Goal: Information Seeking & Learning: Learn about a topic

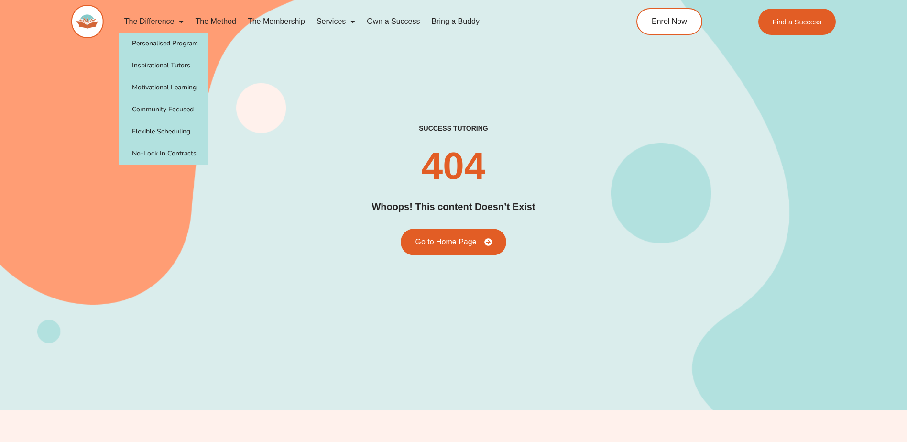
click at [94, 21] on img at bounding box center [87, 21] width 33 height 33
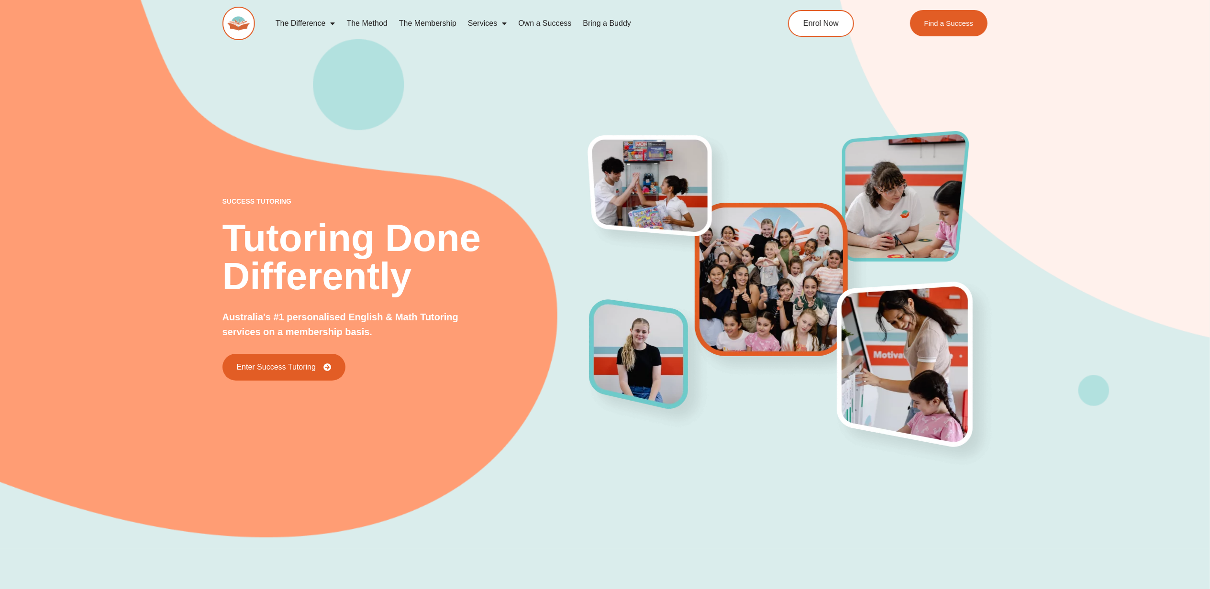
click at [377, 22] on link "The Method" at bounding box center [367, 23] width 52 height 22
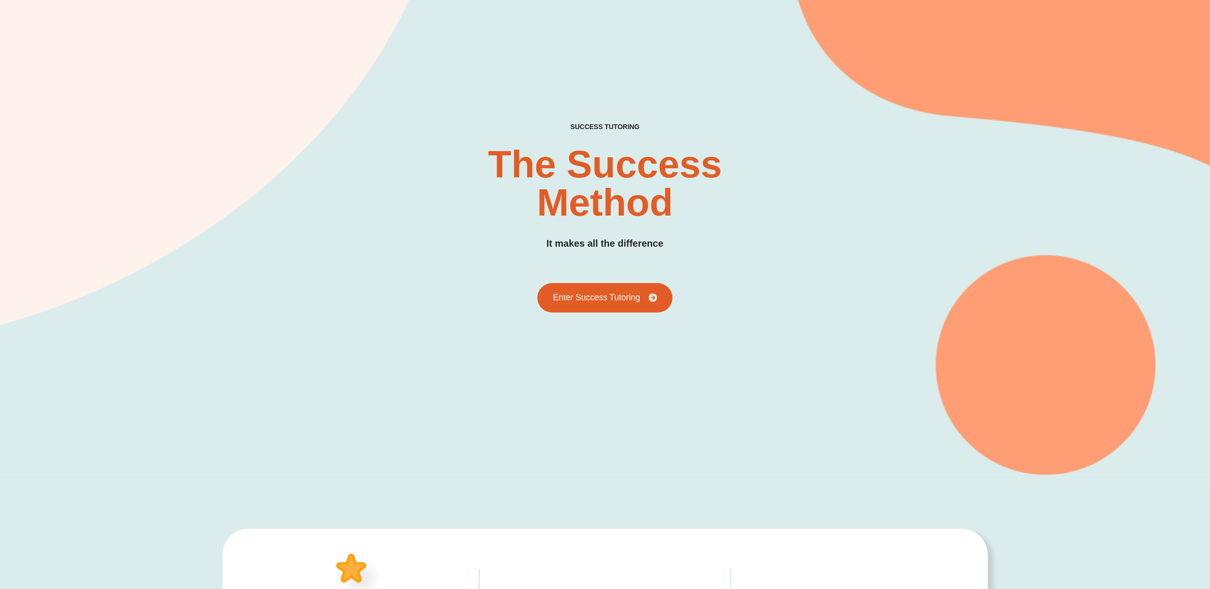
scroll to position [255, 0]
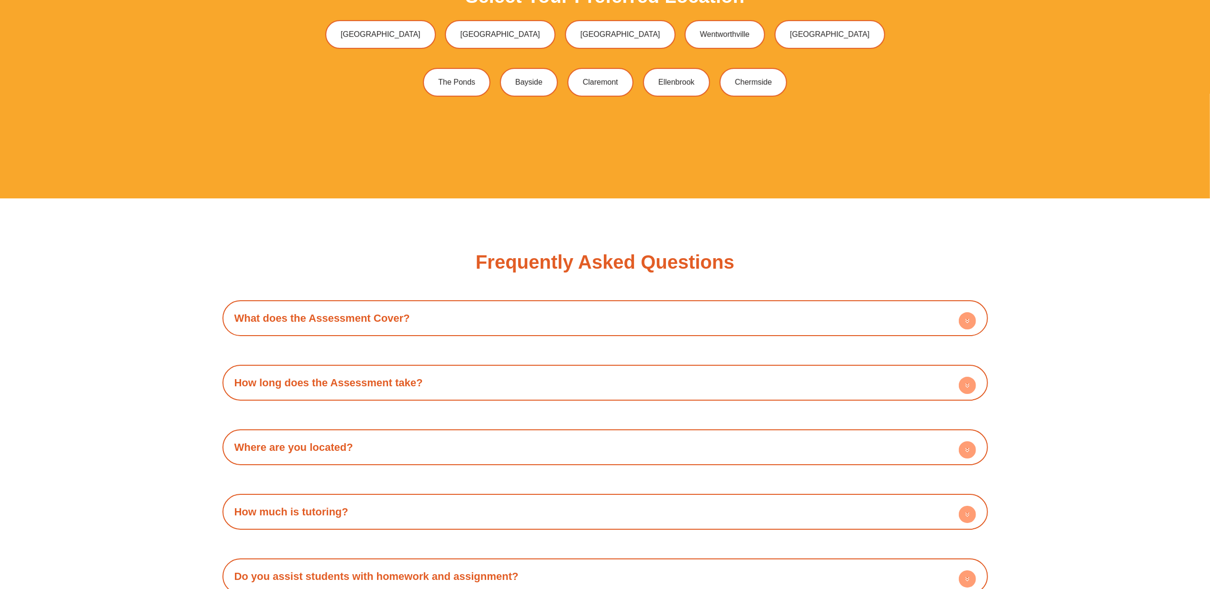
scroll to position [3380, 0]
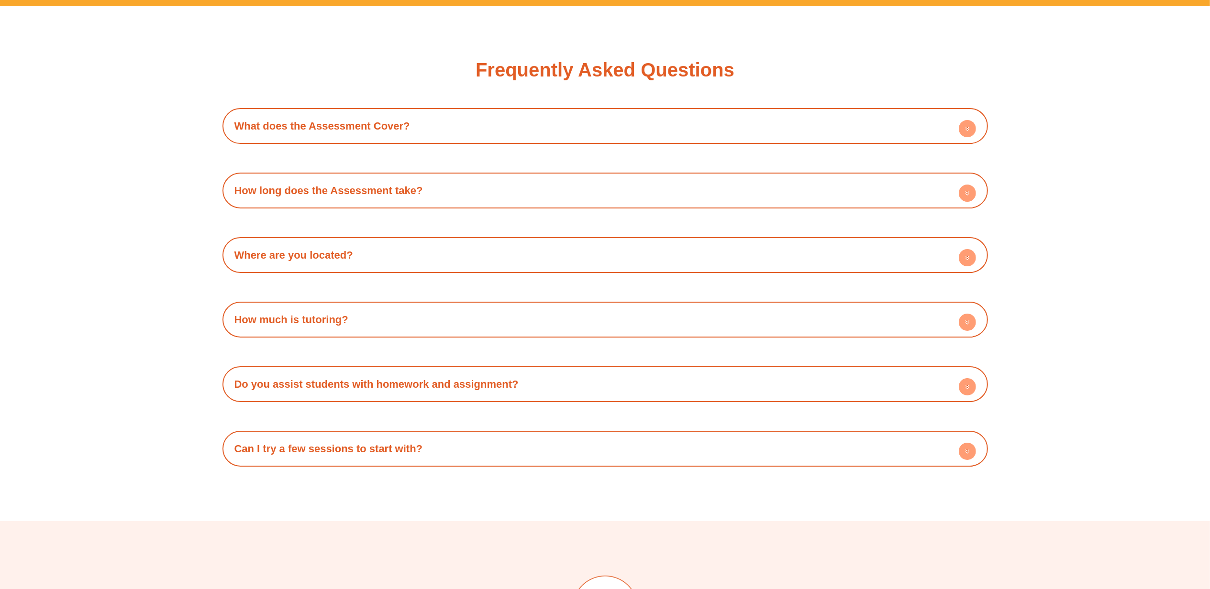
click at [659, 366] on div "Do you assist students with homework and assignment? Yes, we do and we love doi…" at bounding box center [604, 384] width 765 height 36
click at [659, 376] on h4 "Do you assist students with homework and assignment?" at bounding box center [605, 384] width 756 height 26
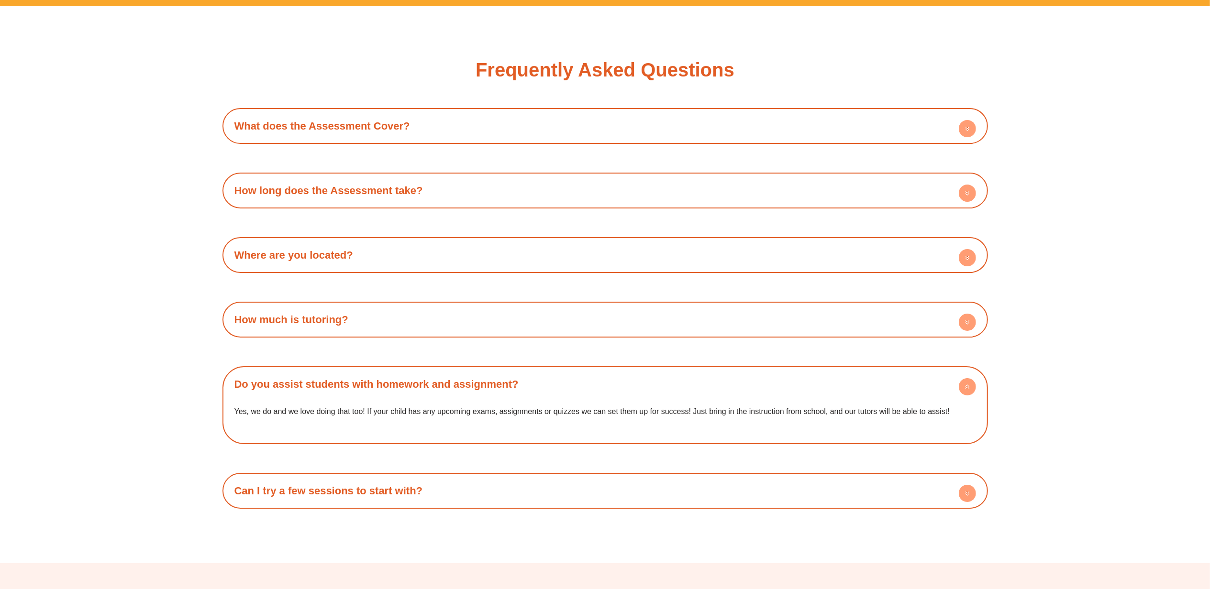
click at [659, 376] on h4 "Do you assist students with homework and assignment?" at bounding box center [605, 384] width 756 height 26
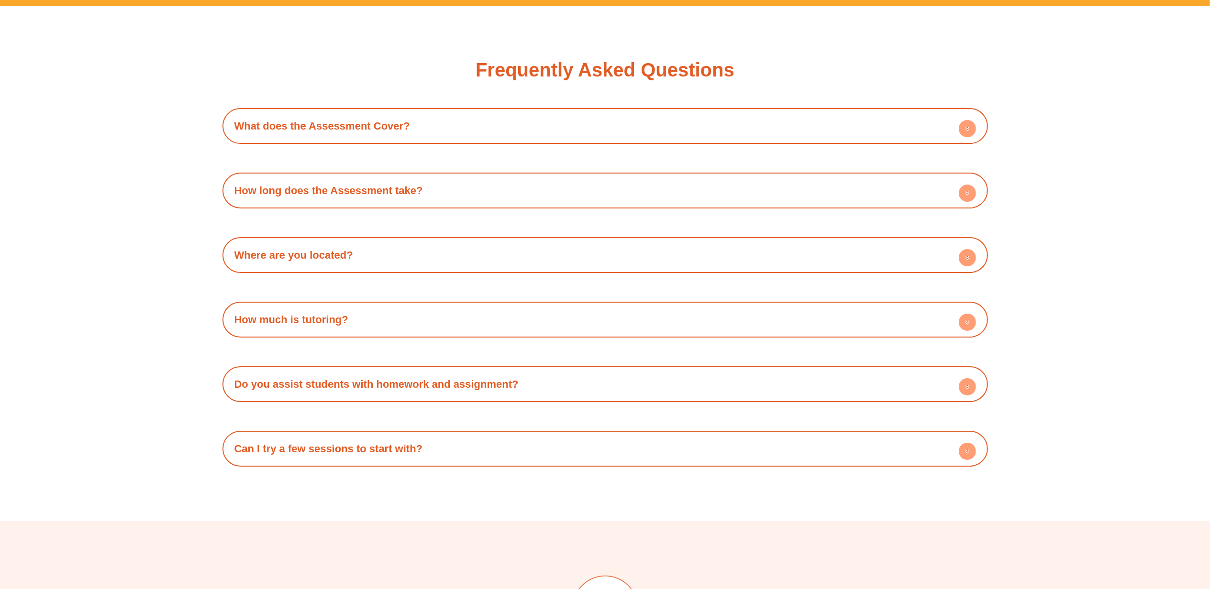
click at [654, 316] on div "How much is tutoring?" at bounding box center [605, 320] width 756 height 26
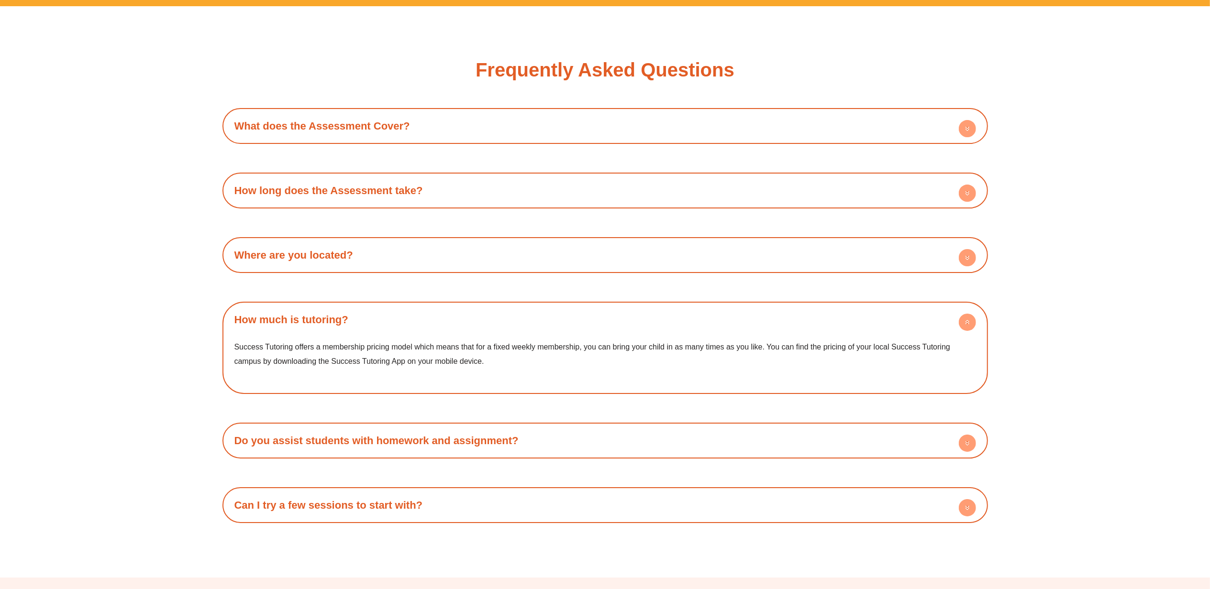
click at [654, 316] on div "How much is tutoring?" at bounding box center [605, 320] width 756 height 26
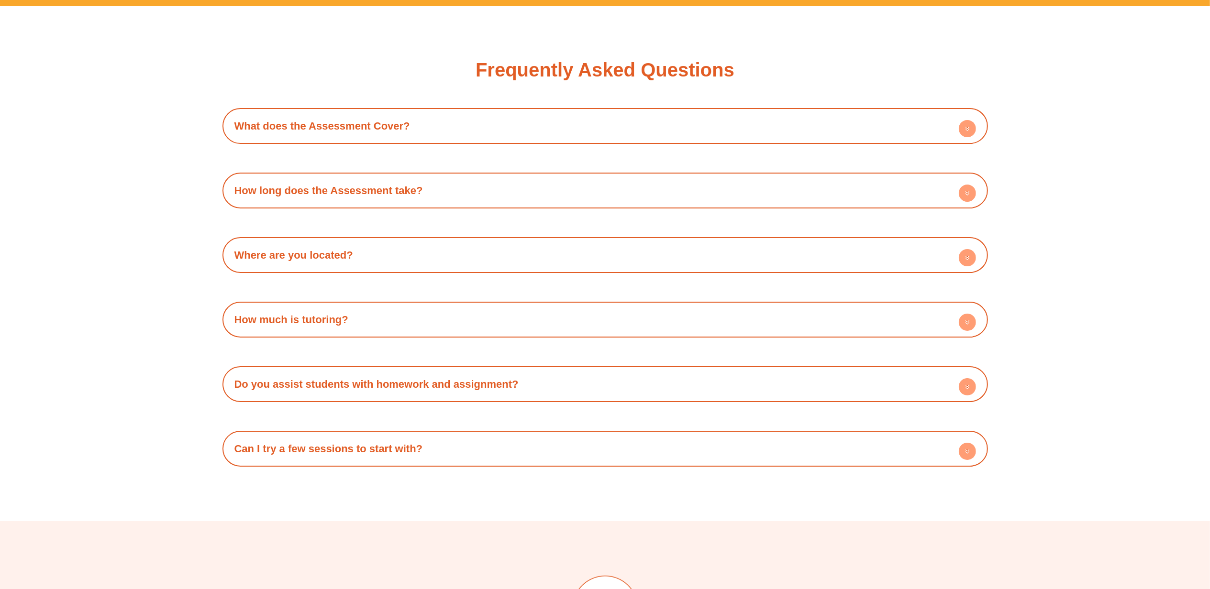
click at [632, 260] on h4 "Where are you located?" at bounding box center [605, 255] width 756 height 26
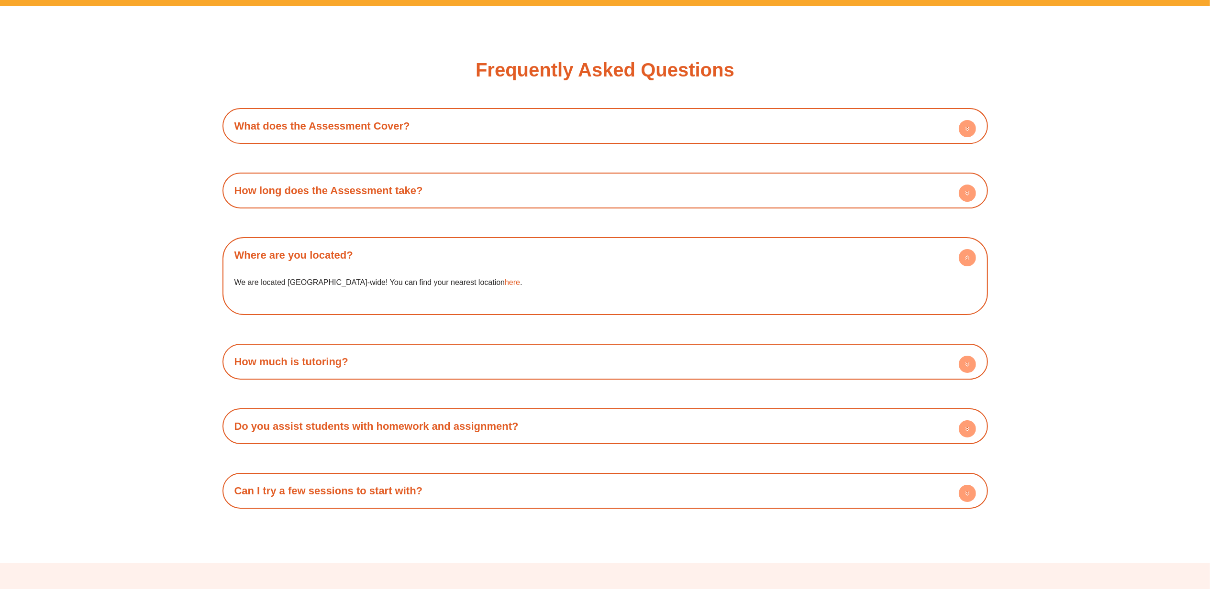
click at [632, 260] on h4 "Where are you located?" at bounding box center [605, 255] width 756 height 26
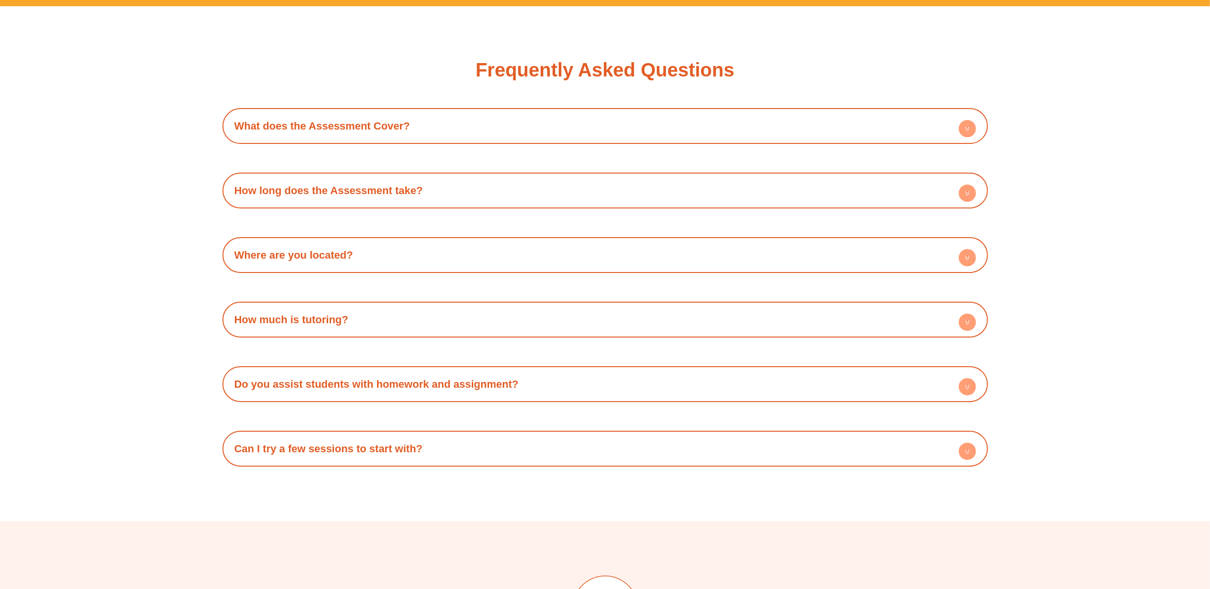
click at [617, 184] on div "How long does the Assessment take?" at bounding box center [605, 190] width 756 height 26
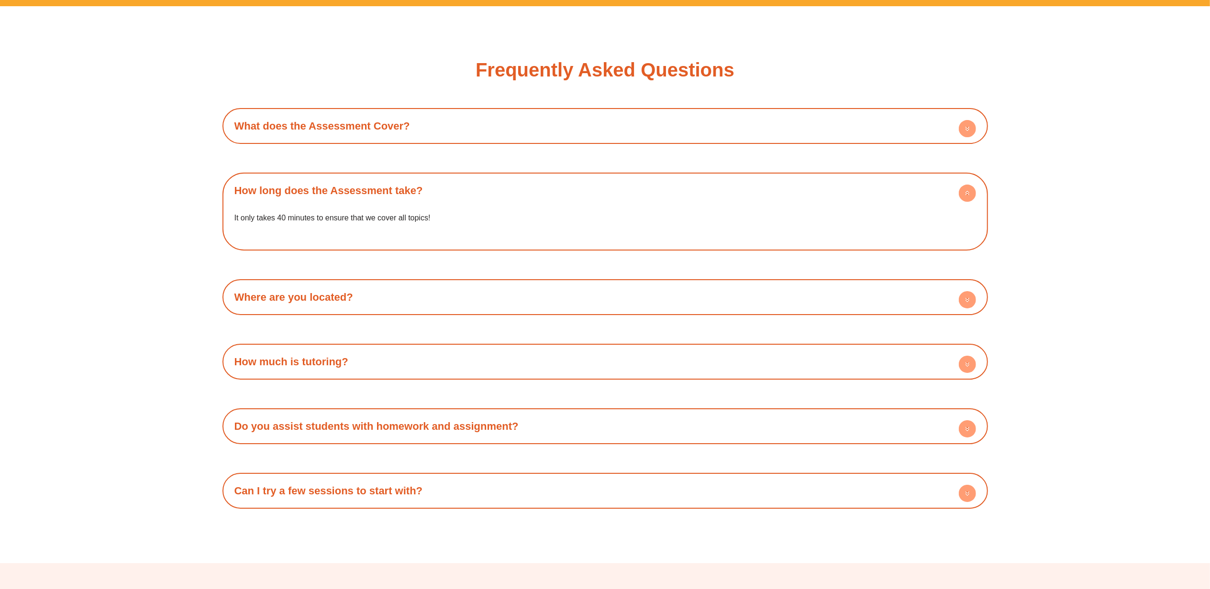
click at [610, 127] on h4 "What does the Assessment Cover?" at bounding box center [605, 126] width 756 height 26
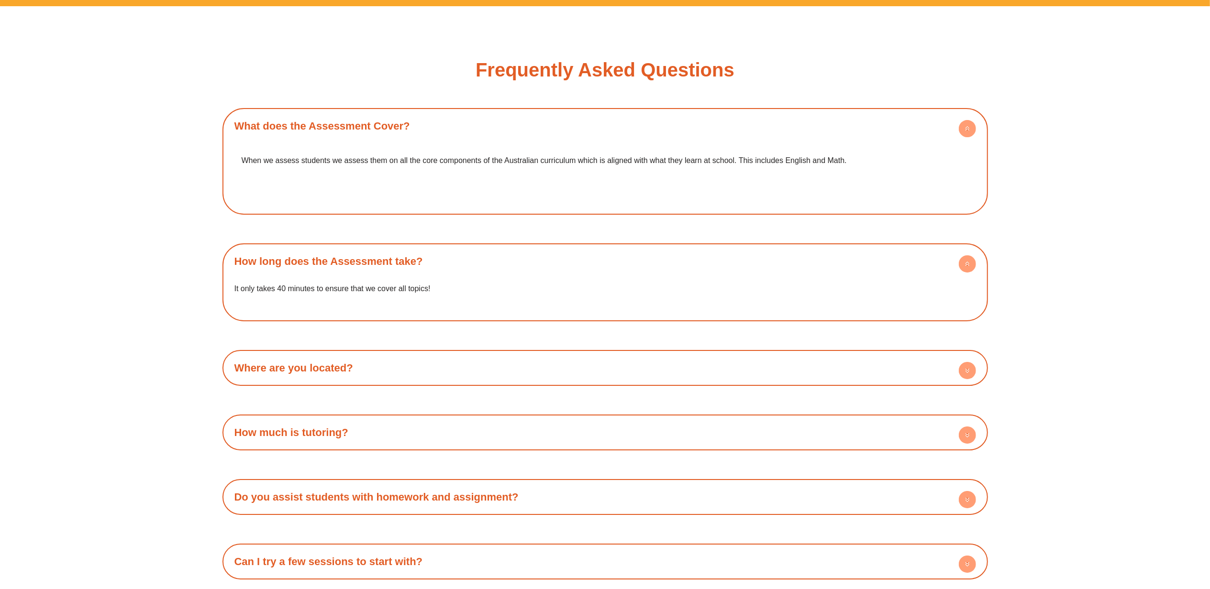
click at [610, 127] on h4 "What does the Assessment Cover?" at bounding box center [605, 126] width 756 height 26
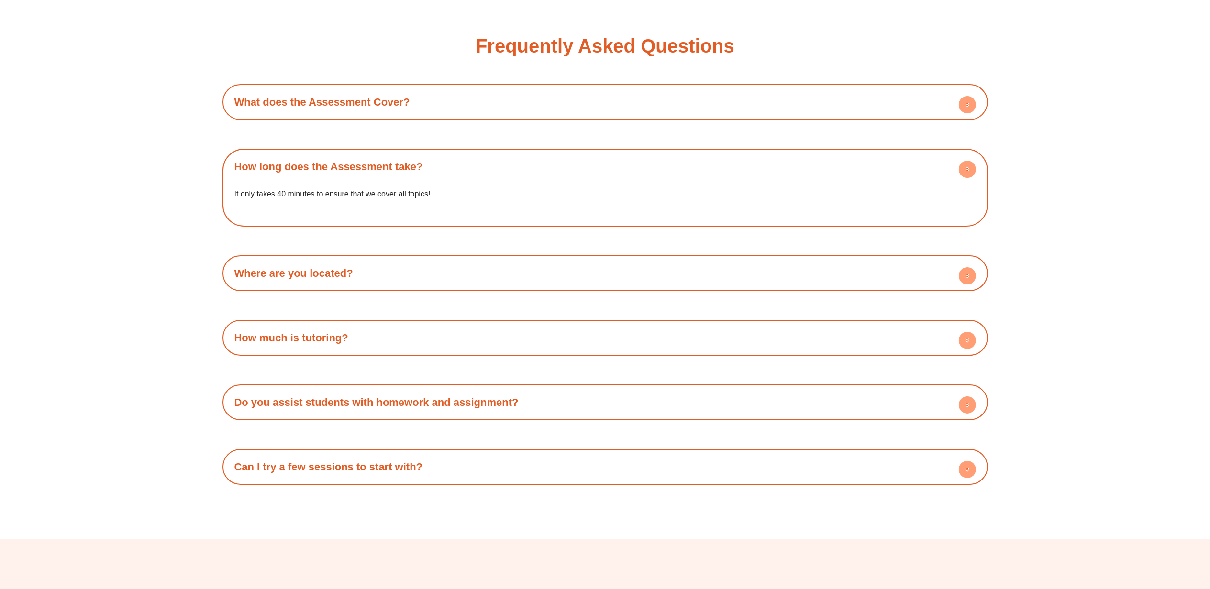
scroll to position [3444, 0]
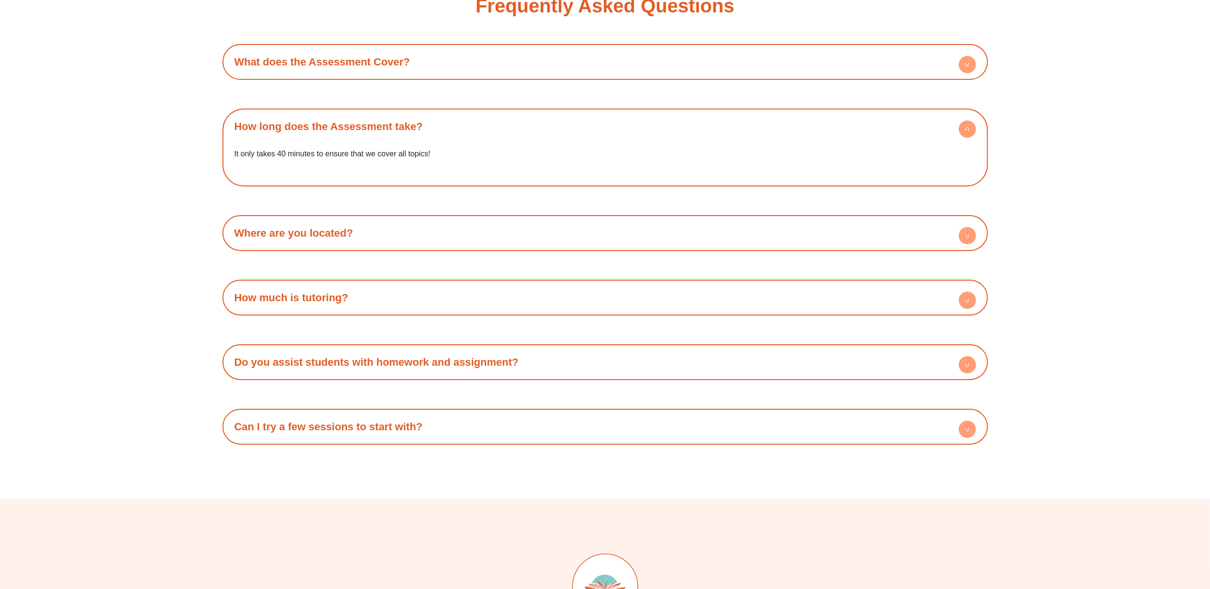
click at [533, 355] on h4 "Do you assist students with homework and assignment?" at bounding box center [605, 362] width 756 height 26
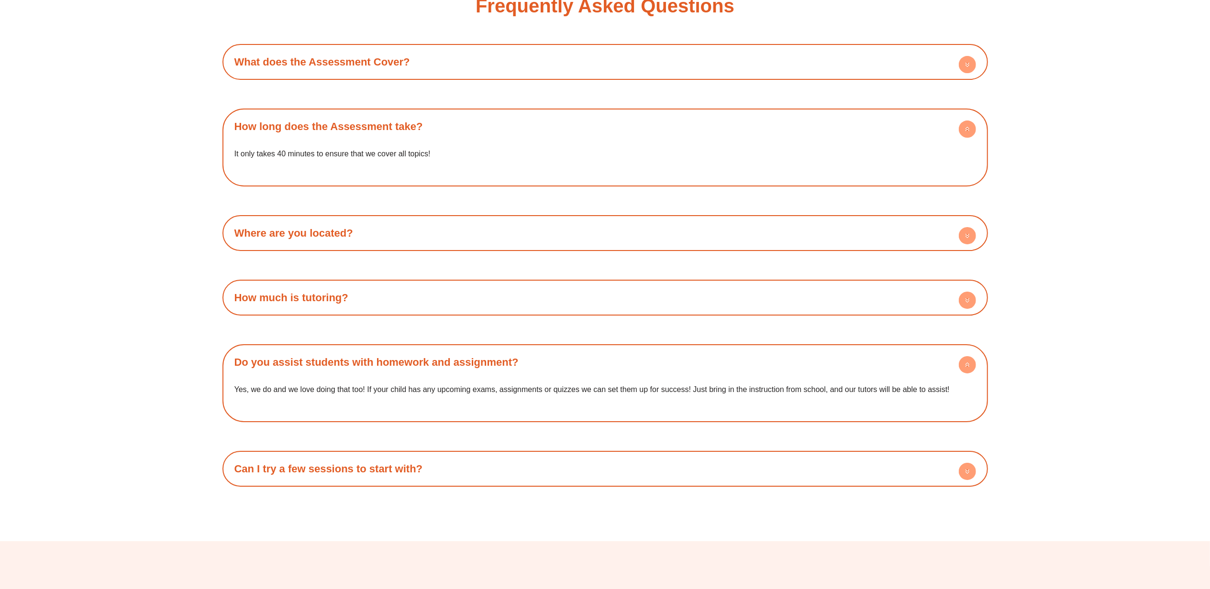
click at [533, 355] on h4 "Do you assist students with homework and assignment?" at bounding box center [605, 362] width 756 height 26
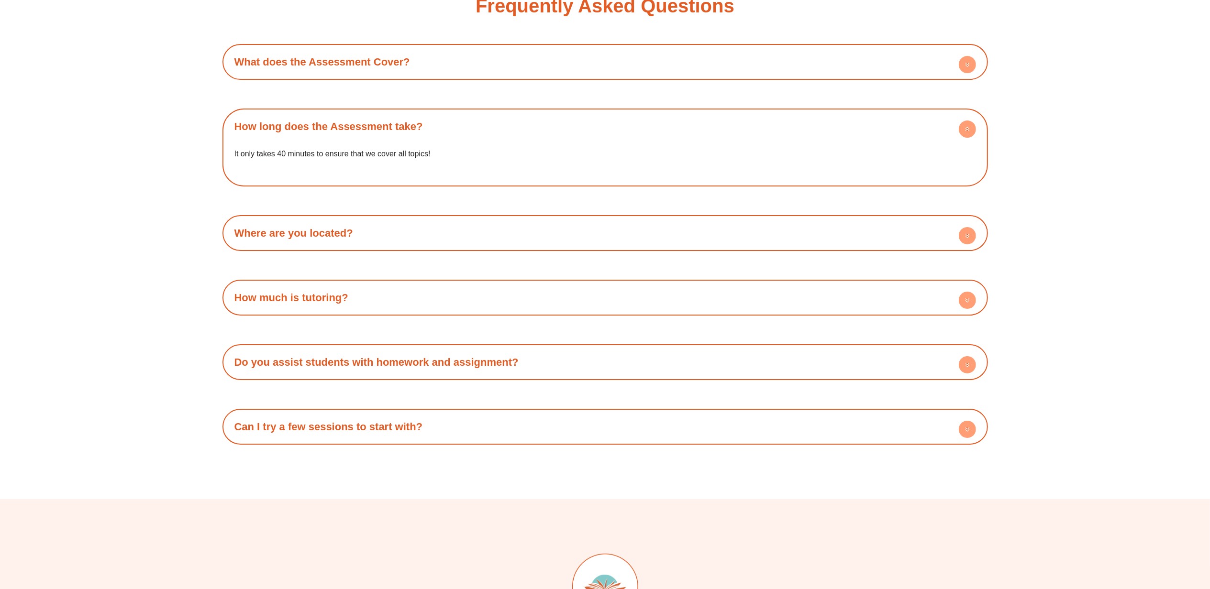
click at [515, 416] on h4 "Can I try a few sessions to start with?" at bounding box center [605, 427] width 756 height 26
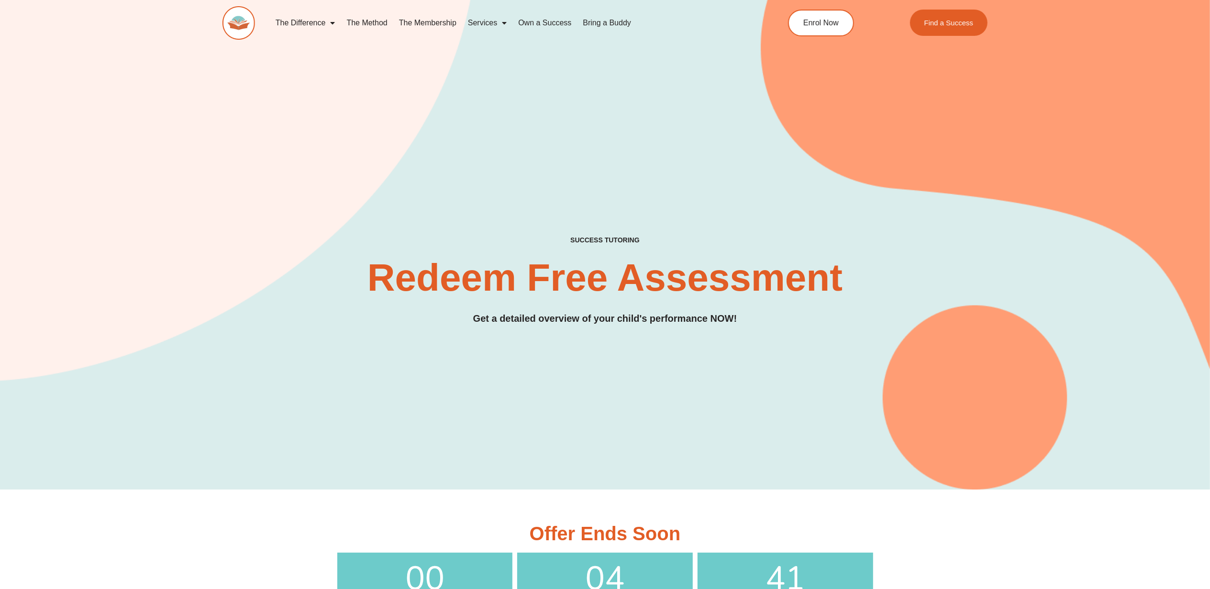
scroll to position [0, 0]
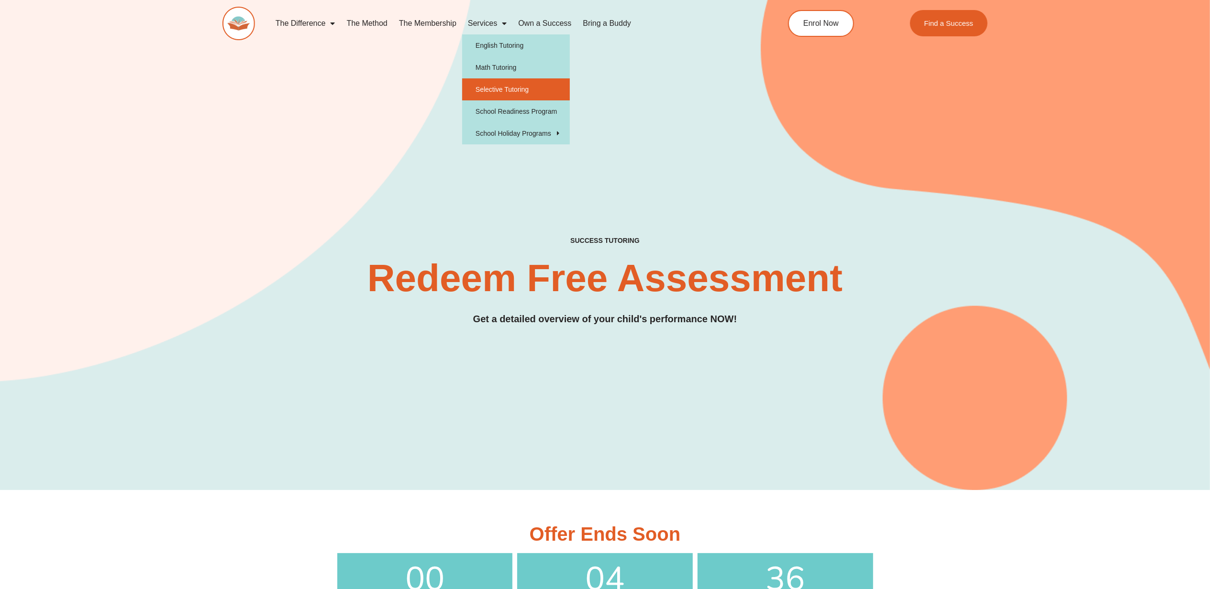
click at [488, 87] on link "Selective Tutoring" at bounding box center [516, 89] width 108 height 22
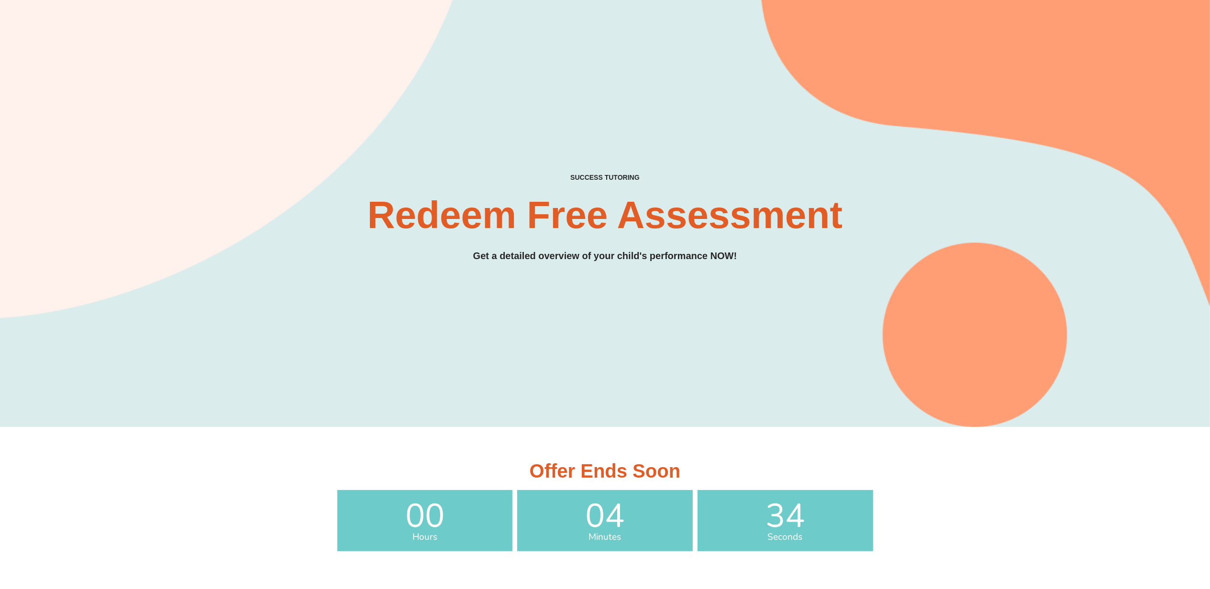
scroll to position [64, 0]
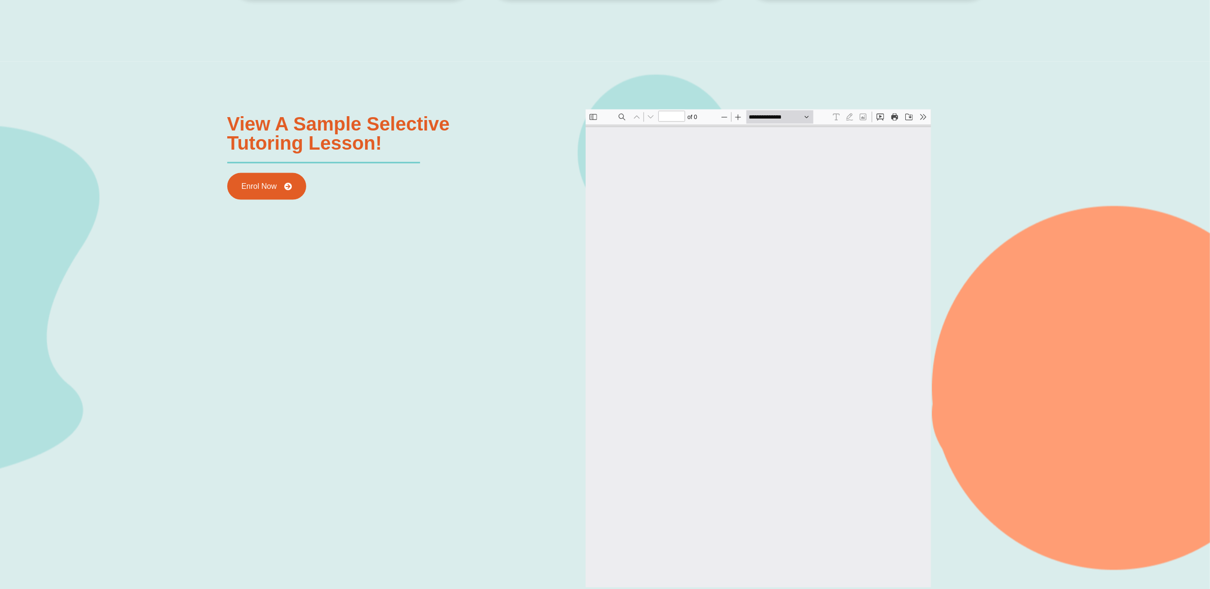
scroll to position [1403, 0]
